Goal: Task Accomplishment & Management: Manage account settings

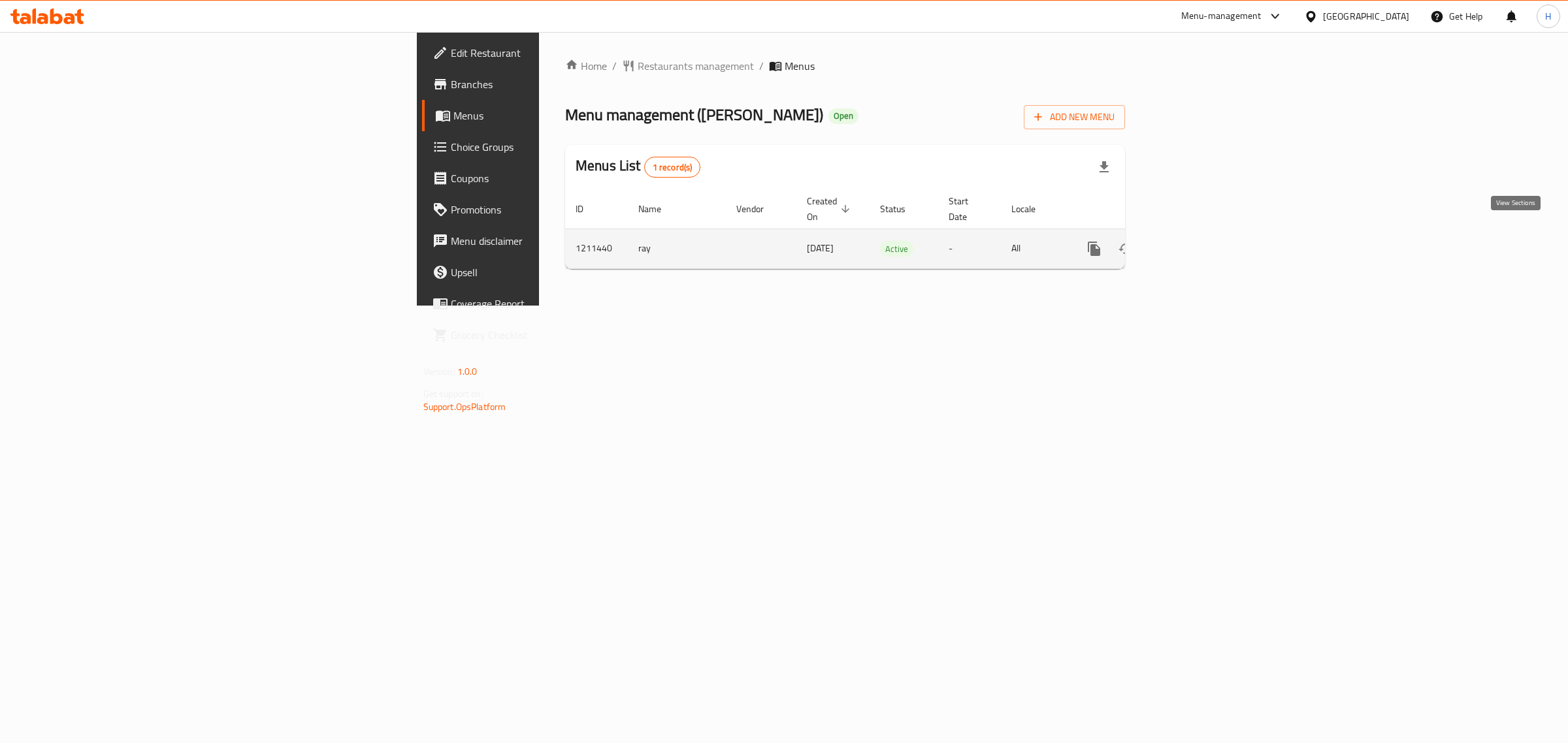
click at [1204, 239] on link "enhanced table" at bounding box center [1189, 249] width 32 height 32
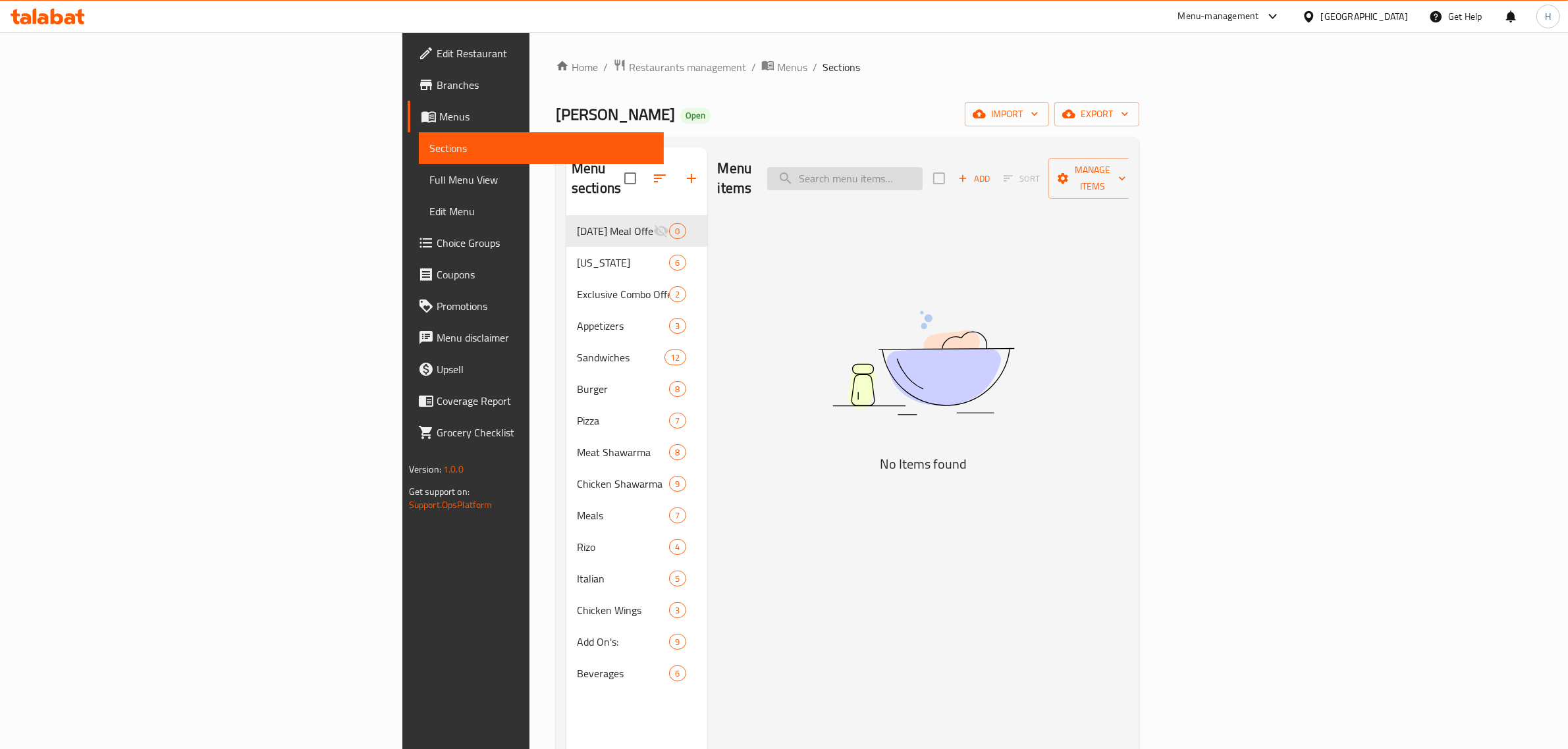
click at [922, 175] on input "search" at bounding box center [845, 179] width 156 height 23
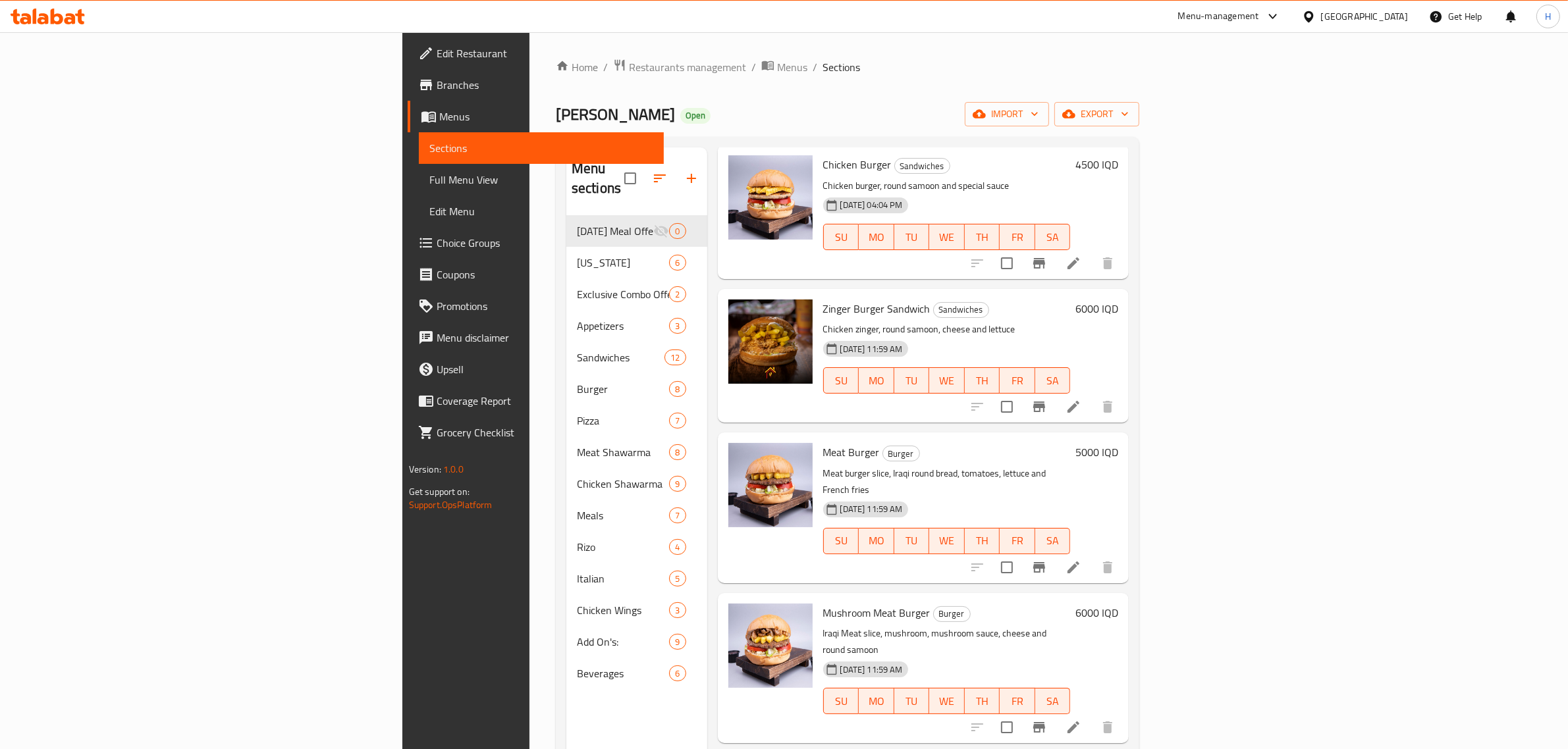
scroll to position [247, 0]
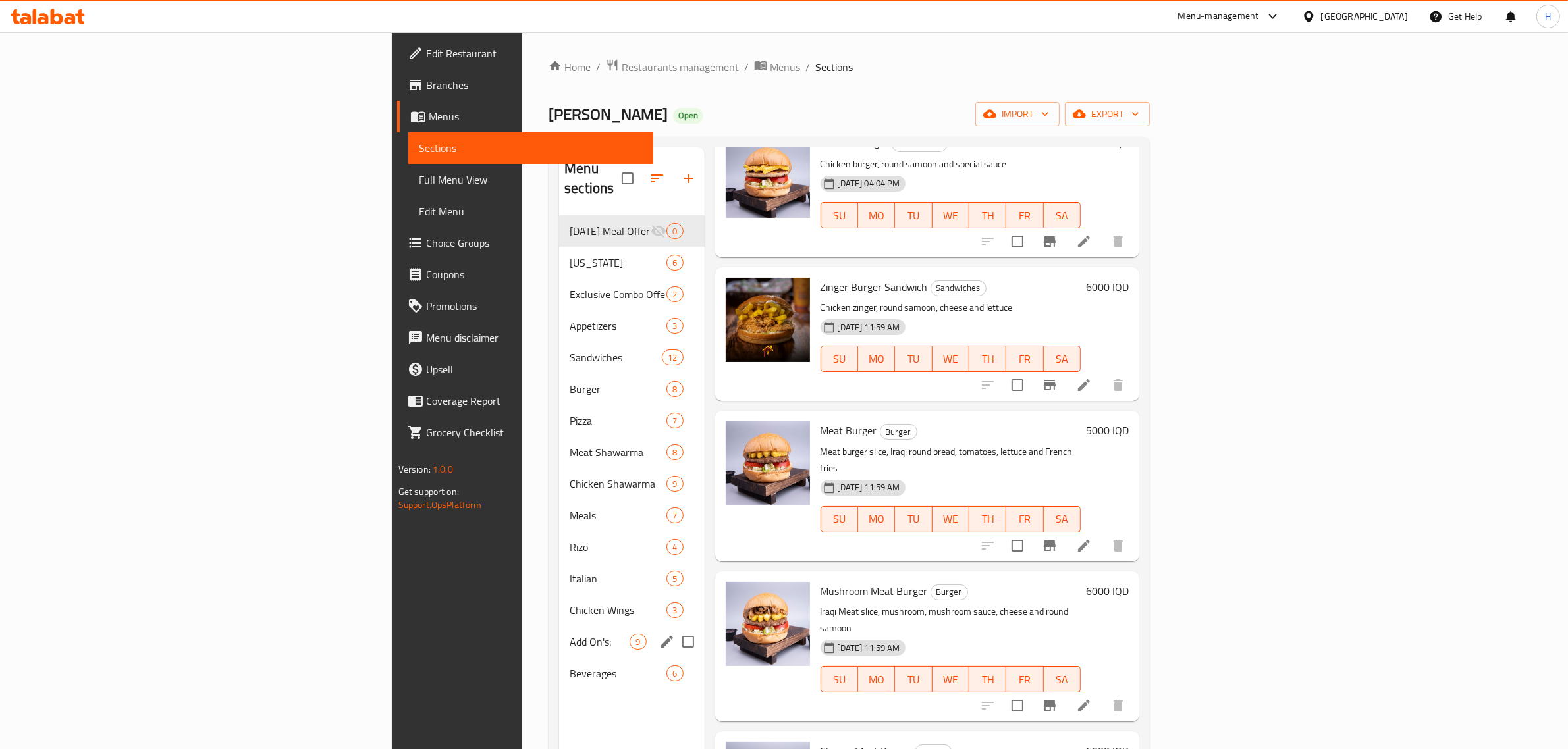
type input "برجر"
click at [570, 634] on span "Add On's:" at bounding box center [599, 642] width 60 height 16
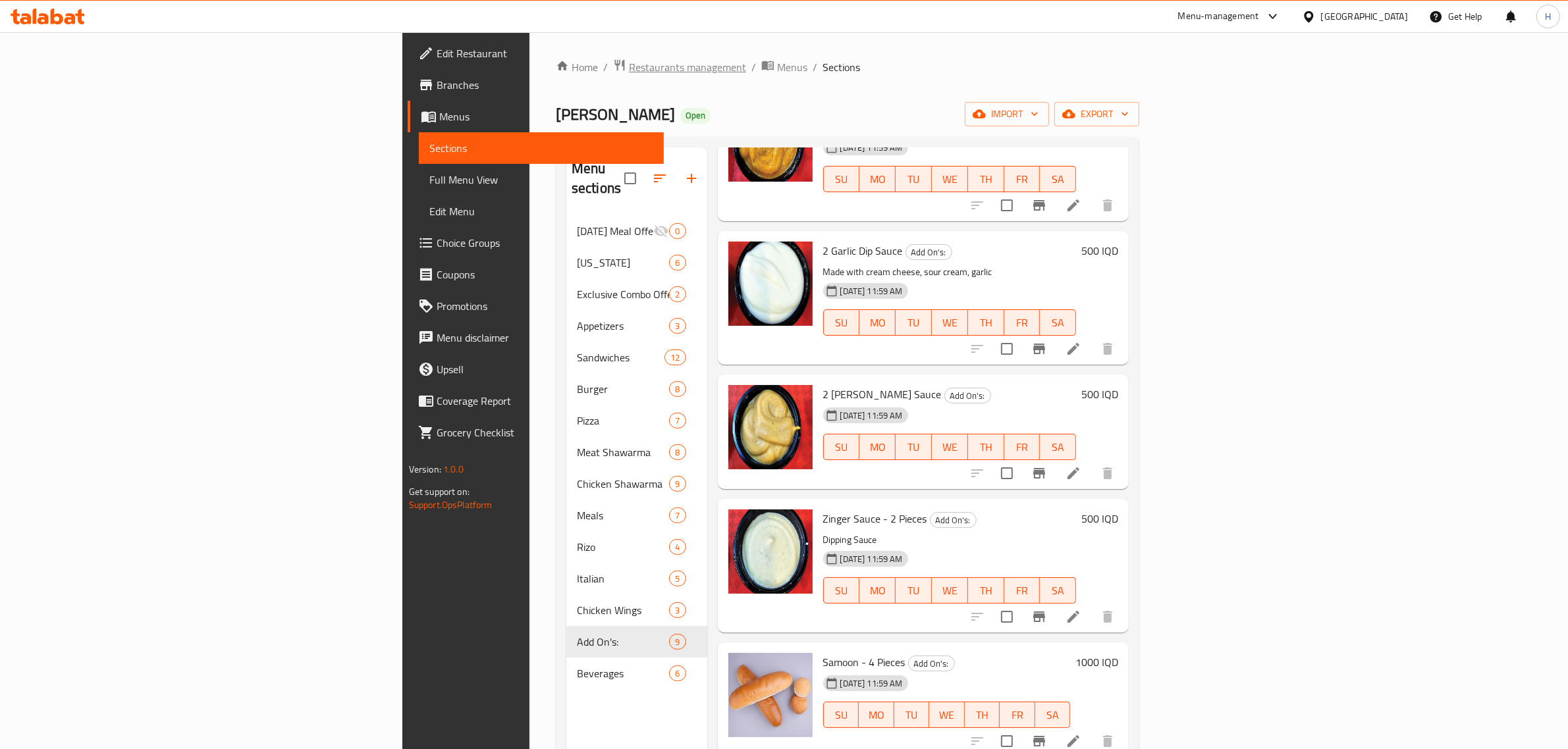
click at [629, 64] on span "Restaurants management" at bounding box center [688, 67] width 117 height 16
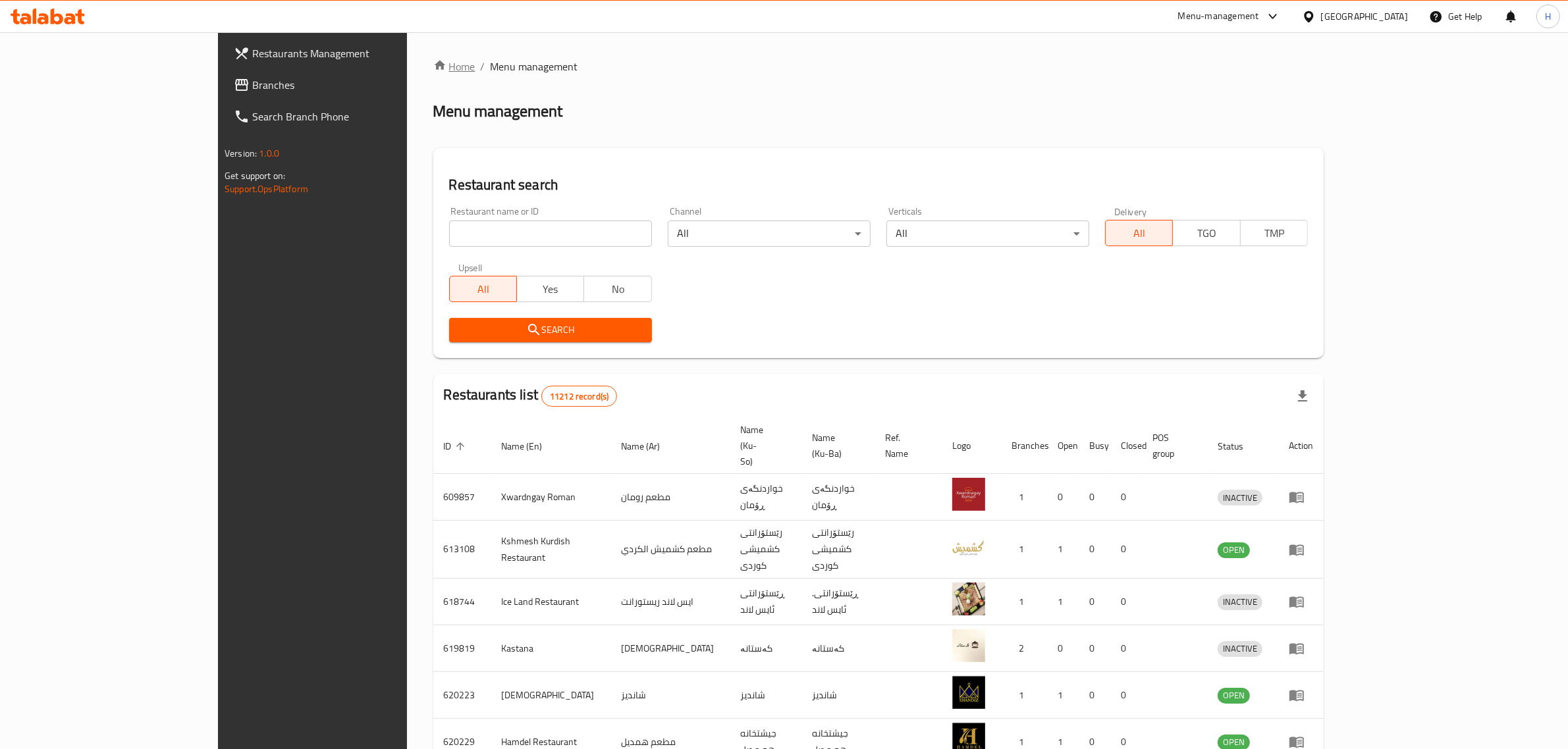
click at [433, 63] on link "Home" at bounding box center [454, 67] width 42 height 16
